Goal: Task Accomplishment & Management: Use online tool/utility

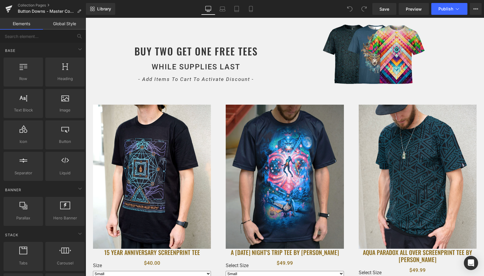
scroll to position [239, 0]
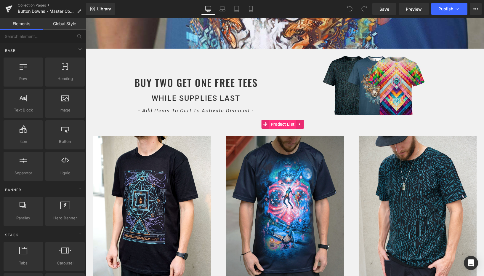
click at [277, 123] on span "Product List" at bounding box center [282, 124] width 27 height 9
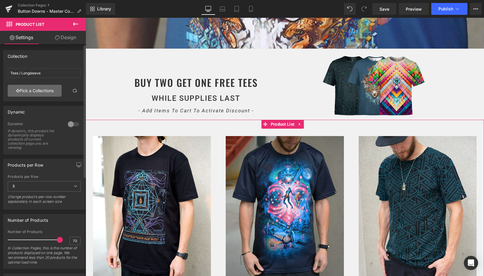
click at [30, 87] on link "Pick a Collections" at bounding box center [35, 91] width 54 height 12
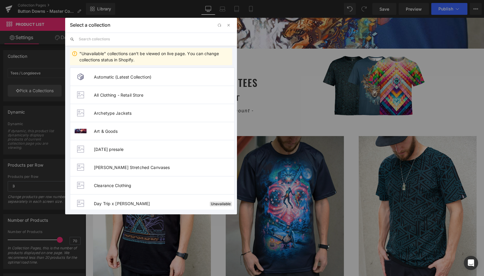
click at [101, 39] on input "text" at bounding box center [155, 39] width 153 height 13
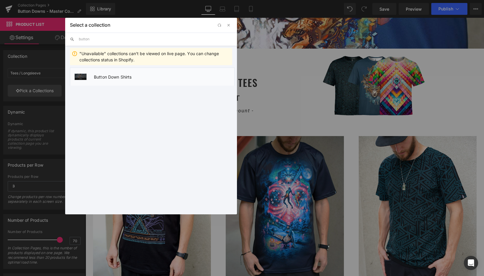
type input "button"
click at [125, 80] on li "Button Down Shirts" at bounding box center [152, 76] width 165 height 18
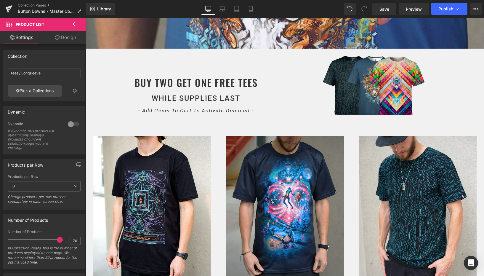
type input "Button Down Shirts"
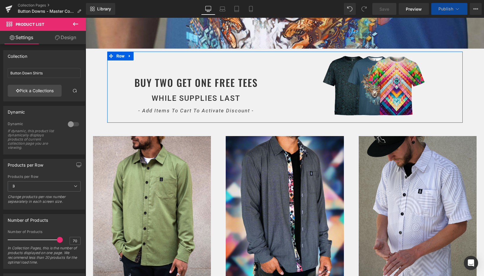
select select "Medium"
select select "Large"
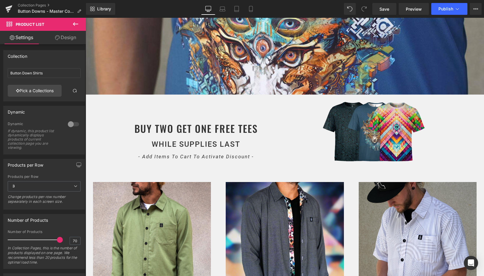
scroll to position [197, 0]
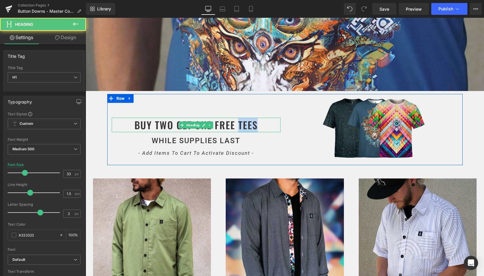
drag, startPoint x: 236, startPoint y: 122, endPoint x: 268, endPoint y: 124, distance: 32.3
click at [268, 124] on h1 "BUY TWO GET ONE FREE TEES" at bounding box center [196, 124] width 169 height 15
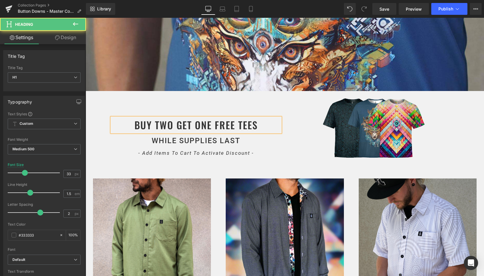
click at [267, 124] on h1 "BUY TWO GET ONE FREE TEES" at bounding box center [196, 124] width 169 height 15
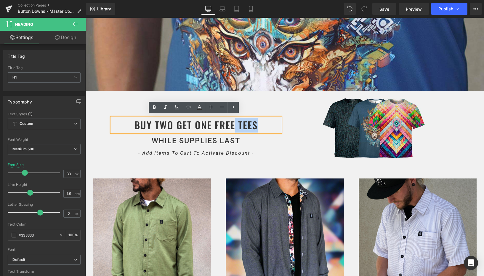
drag, startPoint x: 271, startPoint y: 122, endPoint x: 231, endPoint y: 123, distance: 40.0
click at [231, 123] on h1 "BUY TWO GET ONE FREE TEES" at bounding box center [196, 124] width 169 height 15
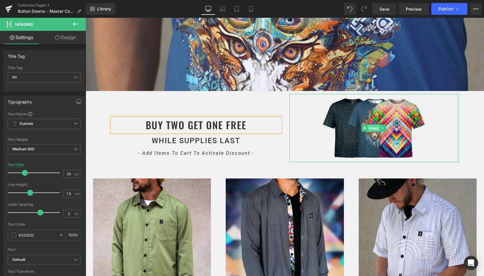
click at [370, 124] on span "Image" at bounding box center [373, 127] width 12 height 7
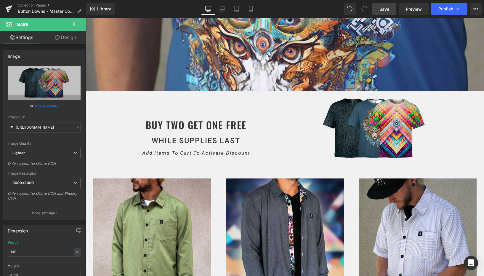
click at [385, 10] on span "Save" at bounding box center [384, 9] width 10 height 6
click at [411, 7] on span "Preview" at bounding box center [413, 9] width 16 height 6
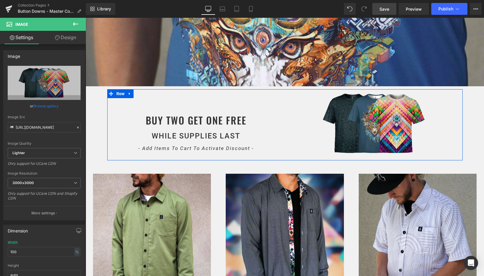
scroll to position [202, 0]
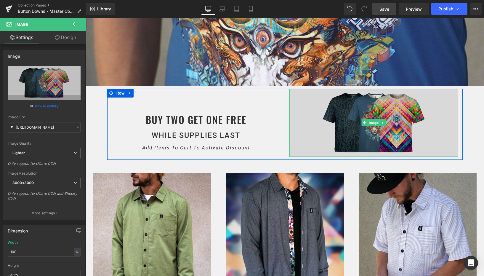
click at [342, 115] on img at bounding box center [373, 122] width 169 height 68
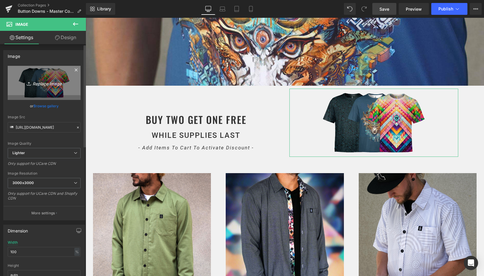
click at [42, 85] on icon "Replace Image" at bounding box center [43, 82] width 47 height 7
type input "C:\fakepath\buttondowns.jpg"
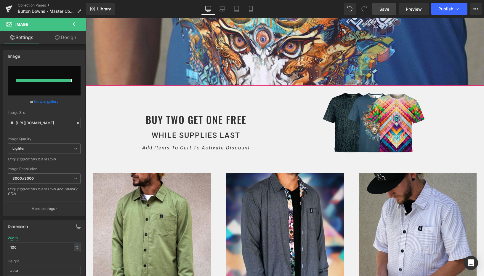
type input "[URL][DOMAIN_NAME]"
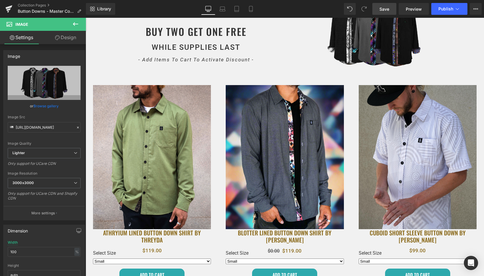
scroll to position [284, 0]
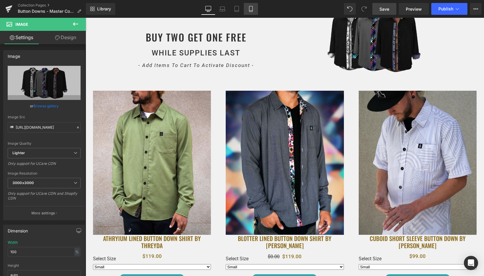
click at [252, 7] on icon at bounding box center [251, 9] width 6 height 6
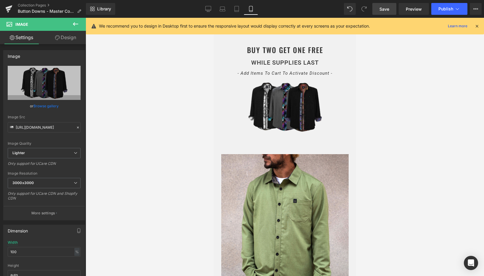
scroll to position [207, 0]
click at [238, 14] on link "Tablet" at bounding box center [236, 9] width 14 height 12
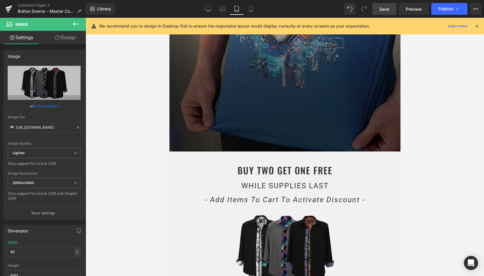
scroll to position [339, 0]
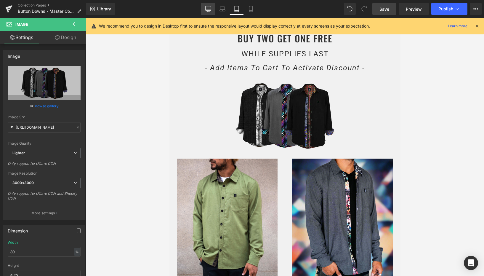
click at [209, 9] on icon at bounding box center [208, 9] width 6 height 6
type input "100"
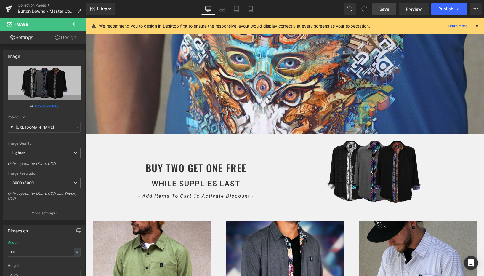
scroll to position [96, 0]
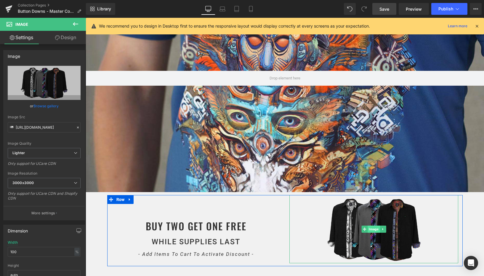
click at [368, 226] on span "Image" at bounding box center [373, 228] width 12 height 7
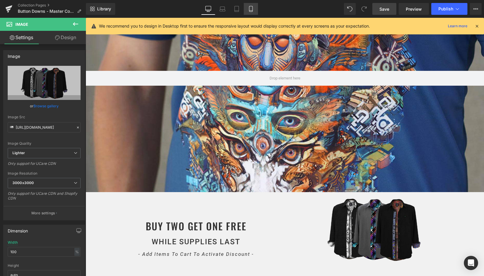
click at [252, 10] on icon at bounding box center [251, 9] width 6 height 6
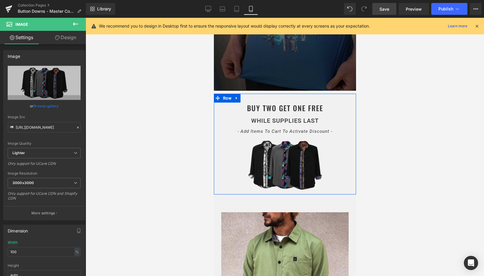
scroll to position [0, 0]
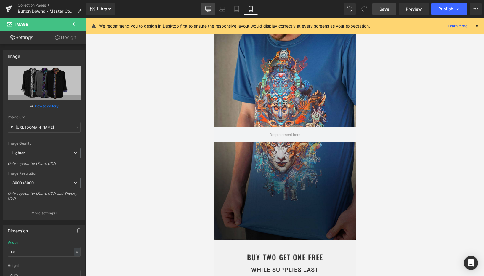
click at [204, 8] on link "Desktop" at bounding box center [208, 9] width 14 height 12
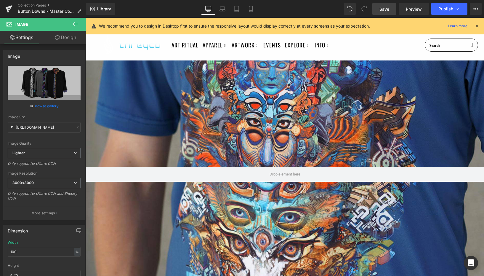
scroll to position [365, 0]
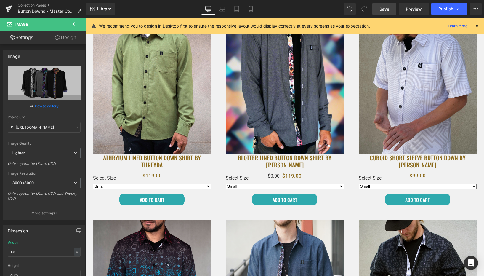
click at [386, 13] on link "Save" at bounding box center [384, 9] width 24 height 12
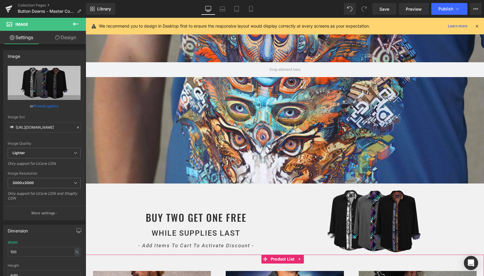
scroll to position [0, 0]
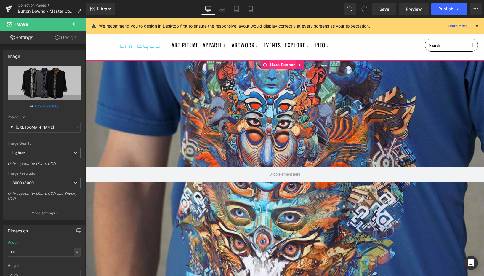
click at [279, 63] on span "Hero Banner" at bounding box center [282, 64] width 28 height 9
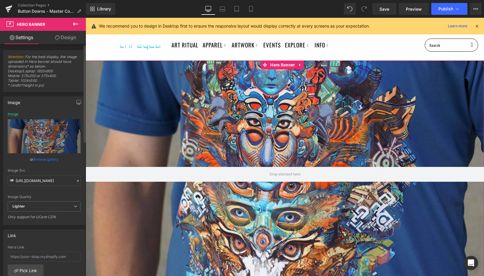
click at [42, 160] on link "Browse gallery" at bounding box center [45, 159] width 25 height 10
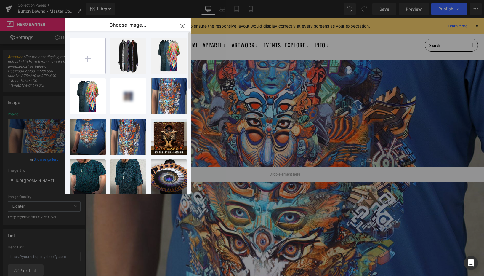
click at [86, 63] on input "file" at bounding box center [88, 56] width 36 height 36
type input "C:\fakepath\bd_desktop.jpg"
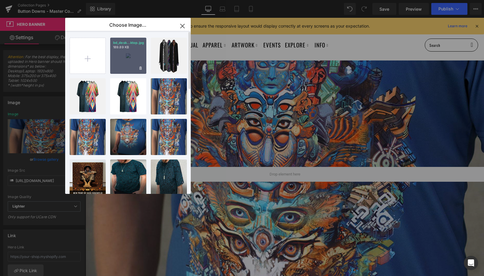
click at [120, 50] on div "bd_desk...ktop.jpg 189.89 KB" at bounding box center [128, 56] width 36 height 36
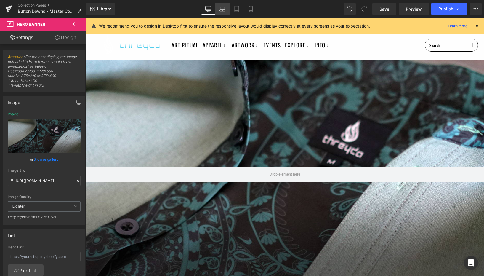
click at [222, 13] on link "Laptop" at bounding box center [222, 9] width 14 height 12
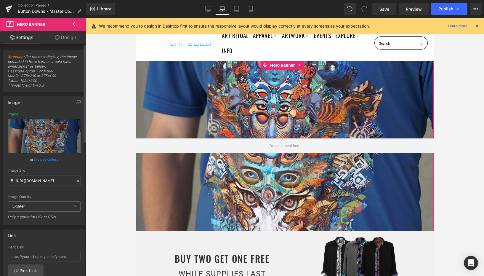
click at [47, 159] on link "Browse gallery" at bounding box center [45, 159] width 25 height 10
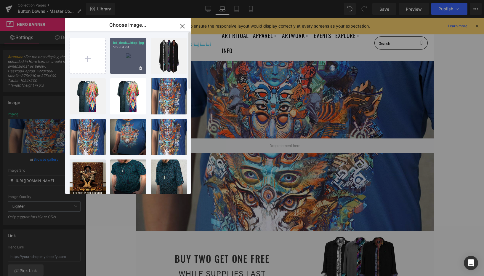
click at [129, 59] on div "bd_desk...ktop.jpg 189.89 KB" at bounding box center [128, 56] width 36 height 36
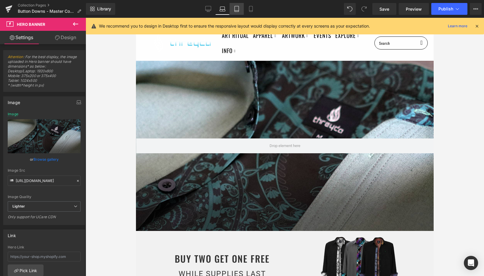
click at [237, 12] on link "Tablet" at bounding box center [236, 9] width 14 height 12
type input "[URL][DOMAIN_NAME]"
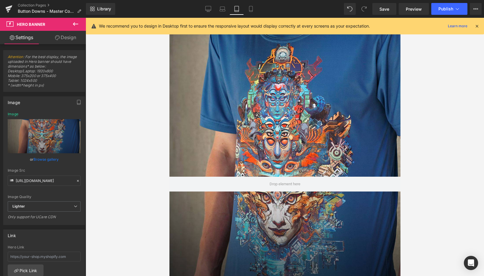
scroll to position [0, 0]
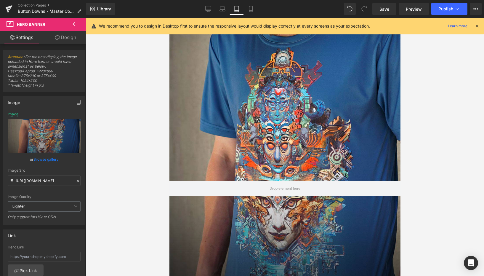
click at [477, 24] on icon at bounding box center [476, 25] width 5 height 5
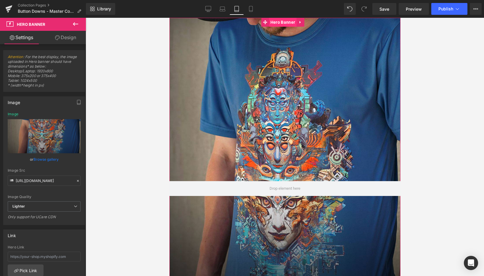
click at [283, 25] on span "Hero Banner" at bounding box center [282, 22] width 28 height 9
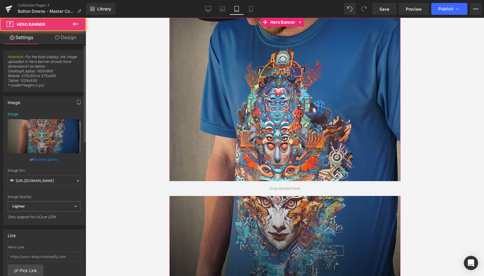
click at [46, 159] on link "Browse gallery" at bounding box center [45, 159] width 25 height 10
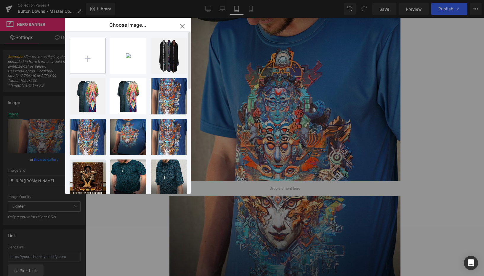
click at [92, 60] on input "file" at bounding box center [88, 56] width 36 height 36
type input "C:\fakepath\bd_mobile.jpg"
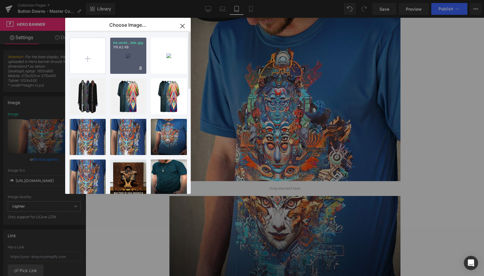
click at [124, 56] on div "bd_mobi...bile.jpg 176.82 KB" at bounding box center [128, 56] width 36 height 36
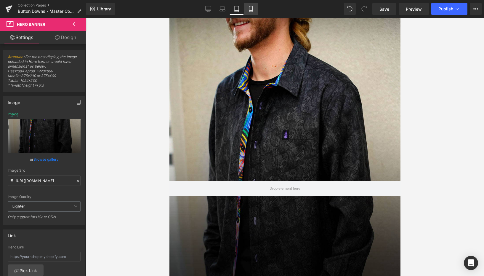
click at [253, 11] on icon at bounding box center [251, 9] width 6 height 6
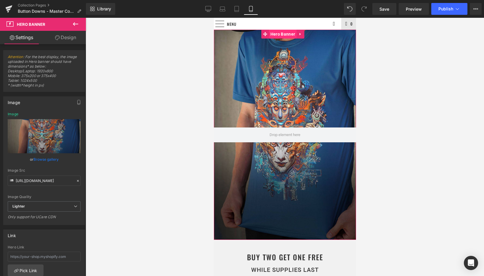
click at [276, 35] on span "Hero Banner" at bounding box center [282, 34] width 28 height 9
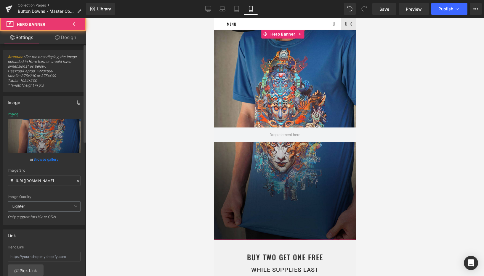
click at [44, 158] on link "Browse gallery" at bounding box center [45, 159] width 25 height 10
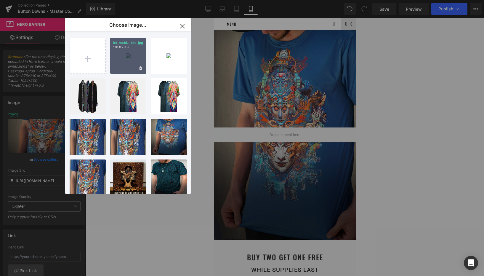
click at [125, 57] on div "bd_mobi...bile.jpg 176.82 KB" at bounding box center [128, 56] width 36 height 36
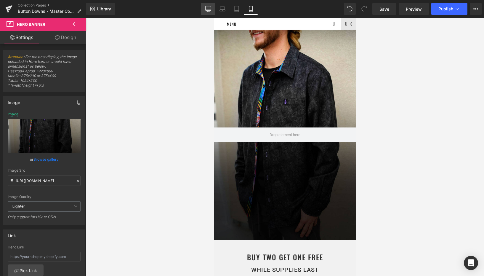
click at [207, 10] on icon at bounding box center [208, 10] width 6 height 0
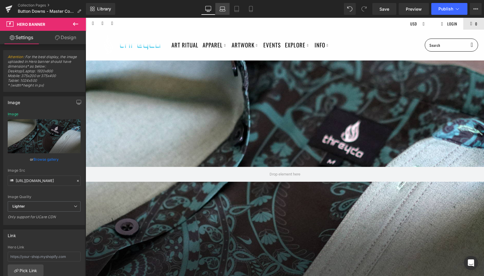
click at [222, 8] on icon at bounding box center [222, 9] width 6 height 6
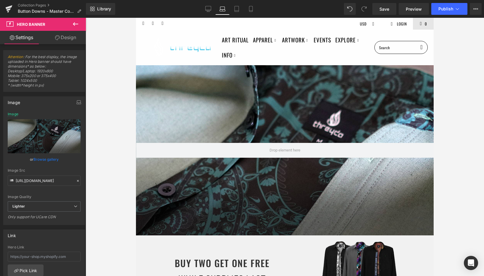
scroll to position [4, 0]
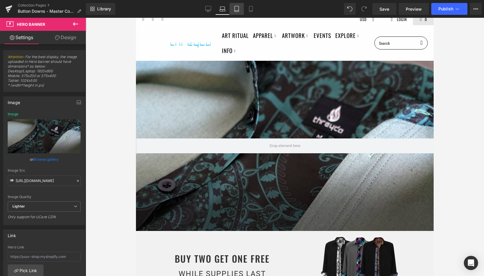
click at [233, 6] on link "Tablet" at bounding box center [236, 9] width 14 height 12
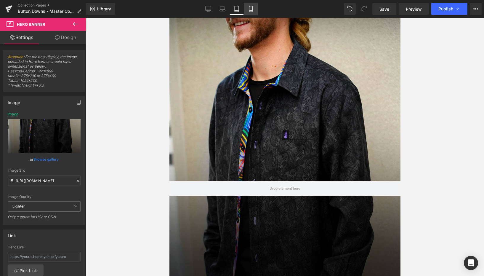
click at [251, 7] on icon at bounding box center [251, 9] width 6 height 6
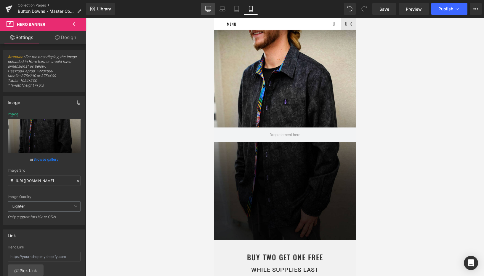
click at [210, 11] on icon at bounding box center [208, 9] width 6 height 6
type input "[URL][DOMAIN_NAME]"
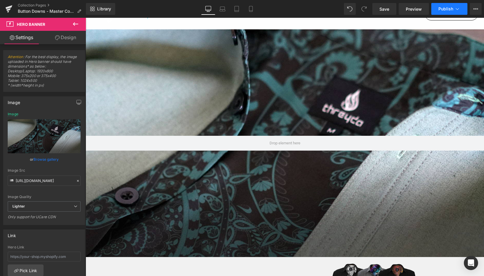
click at [449, 9] on span "Publish" at bounding box center [445, 9] width 15 height 5
click at [384, 8] on span "Save" at bounding box center [384, 9] width 10 height 6
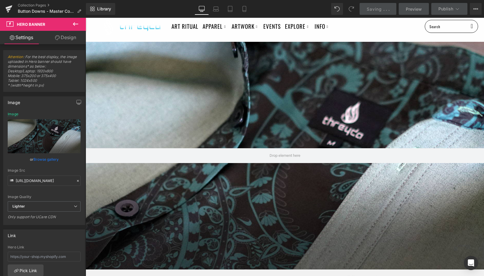
scroll to position [0, 0]
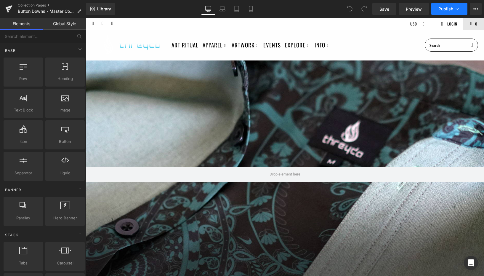
click at [448, 9] on span "Publish" at bounding box center [445, 9] width 15 height 5
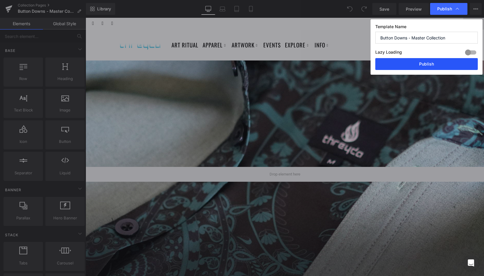
click at [416, 65] on button "Publish" at bounding box center [426, 64] width 102 height 12
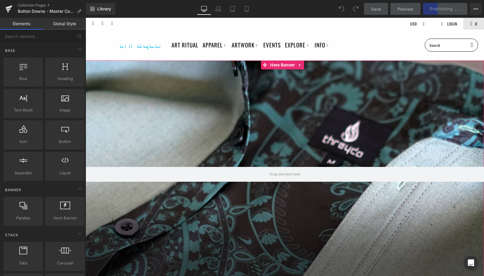
select select "Medium"
select select "Large"
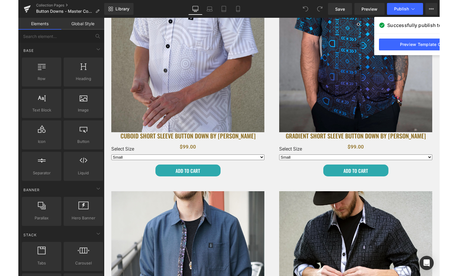
scroll to position [626, 0]
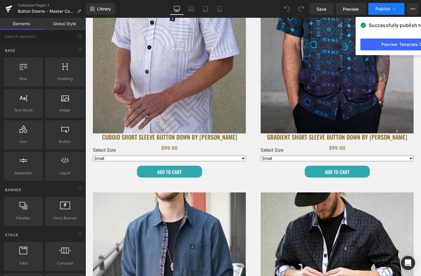
click at [389, 9] on span "Publish" at bounding box center [383, 9] width 15 height 5
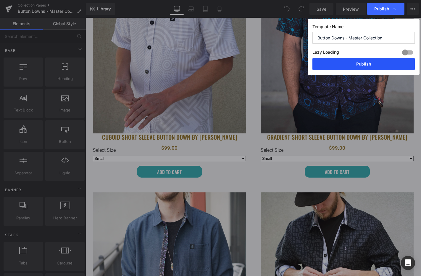
click at [380, 63] on button "Publish" at bounding box center [364, 64] width 102 height 12
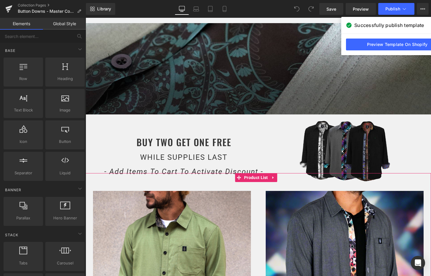
scroll to position [0, 0]
